Goal: Information Seeking & Learning: Find specific fact

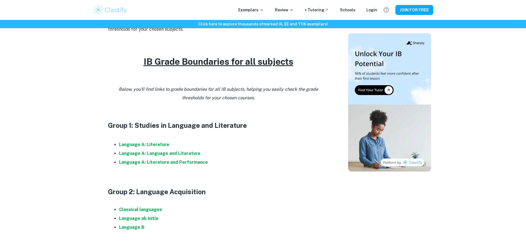
scroll to position [293, 0]
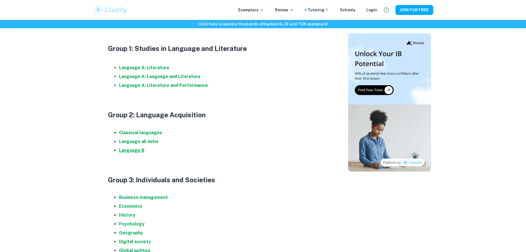
click at [136, 150] on strong "Language B" at bounding box center [131, 150] width 25 height 5
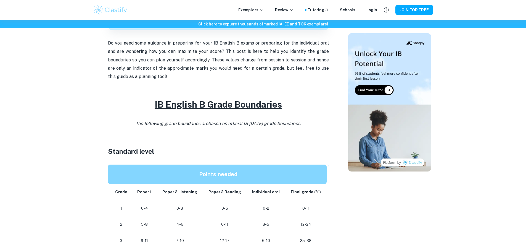
scroll to position [293, 0]
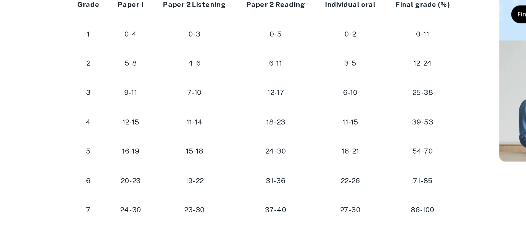
click at [216, 199] on p "37-40" at bounding box center [225, 197] width 35 height 7
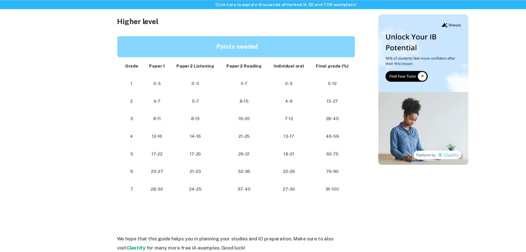
scroll to position [484, 0]
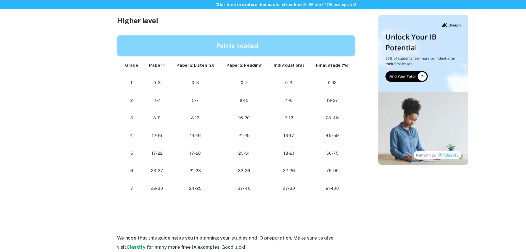
drag, startPoint x: 224, startPoint y: 187, endPoint x: 191, endPoint y: 199, distance: 34.4
click at [191, 199] on td "24-25" at bounding box center [180, 193] width 46 height 16
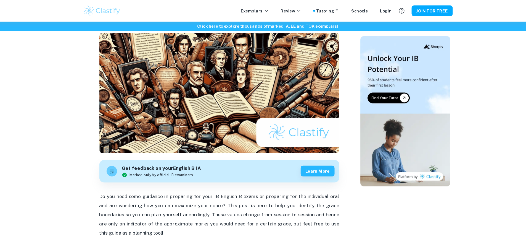
scroll to position [0, 0]
